Goal: Navigation & Orientation: Find specific page/section

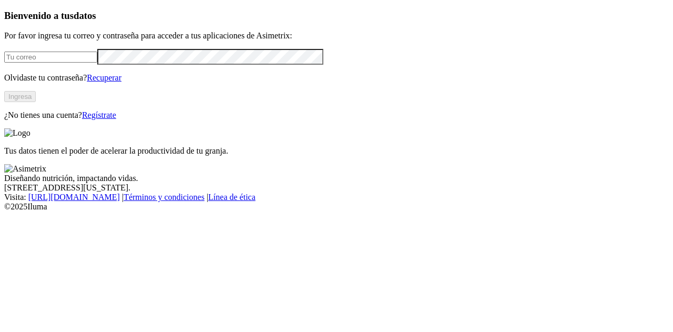
type input "[PERSON_NAME][EMAIL_ADDRESS][PERSON_NAME][DOMAIN_NAME]"
click at [36, 102] on button "Ingresa" at bounding box center [20, 96] width 32 height 11
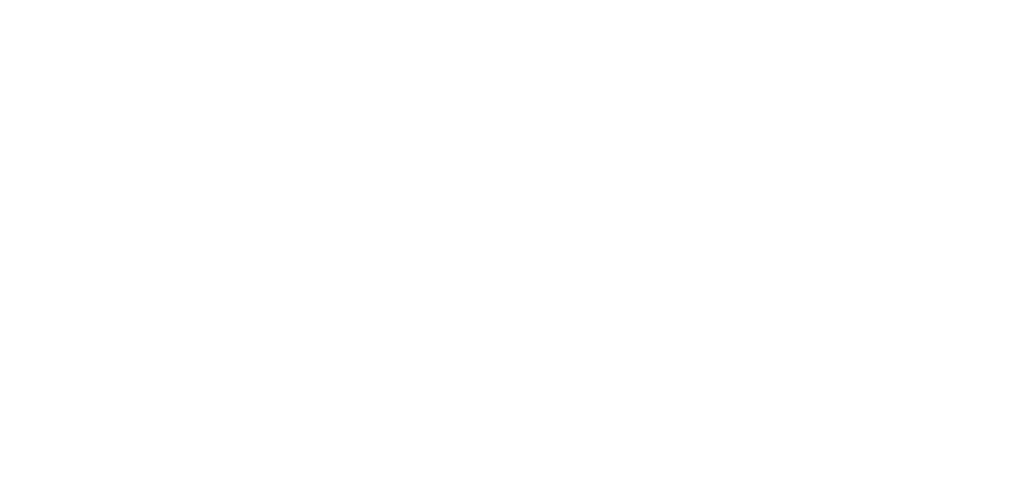
scroll to position [532, 0]
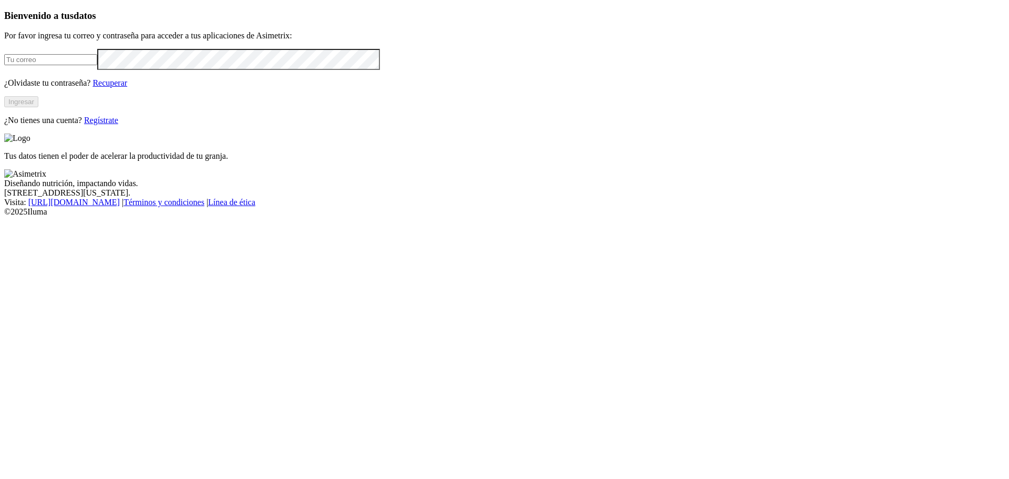
type input "[PERSON_NAME][EMAIL_ADDRESS][PERSON_NAME][DOMAIN_NAME]"
click at [38, 107] on button "Ingresar" at bounding box center [21, 101] width 34 height 11
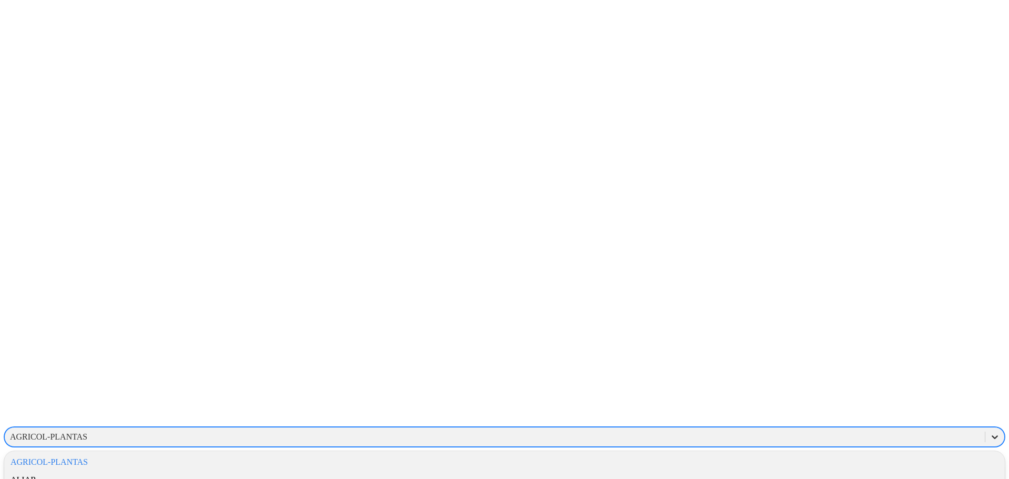
click at [989, 431] on icon at bounding box center [994, 436] width 11 height 11
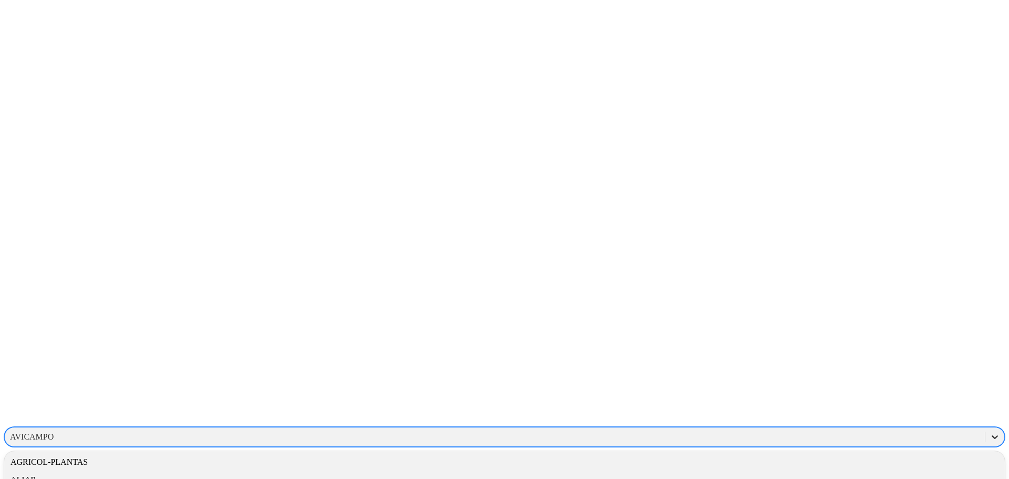
click at [989, 431] on icon at bounding box center [994, 436] width 11 height 11
click at [870, 469] on div "AVICAMPO" at bounding box center [504, 478] width 1001 height 18
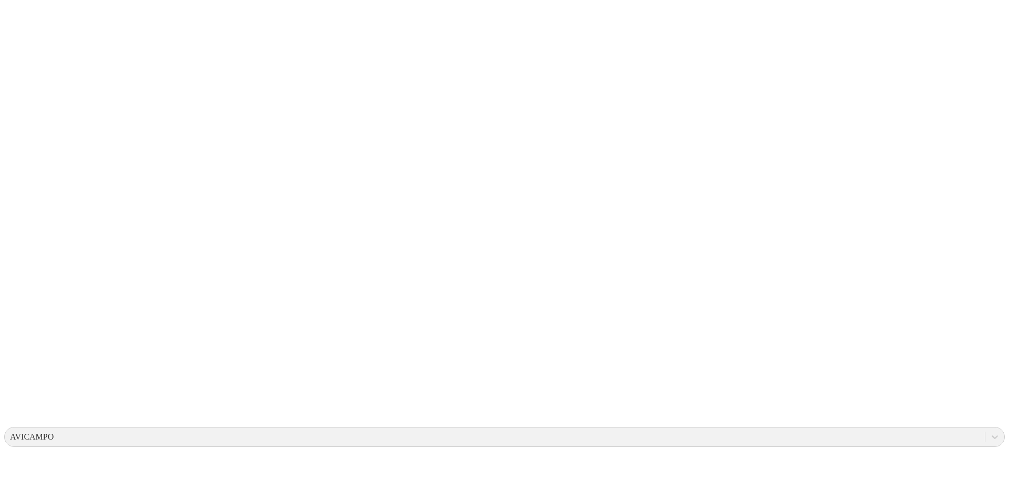
click at [985, 427] on div at bounding box center [994, 436] width 19 height 19
